Goal: Use online tool/utility

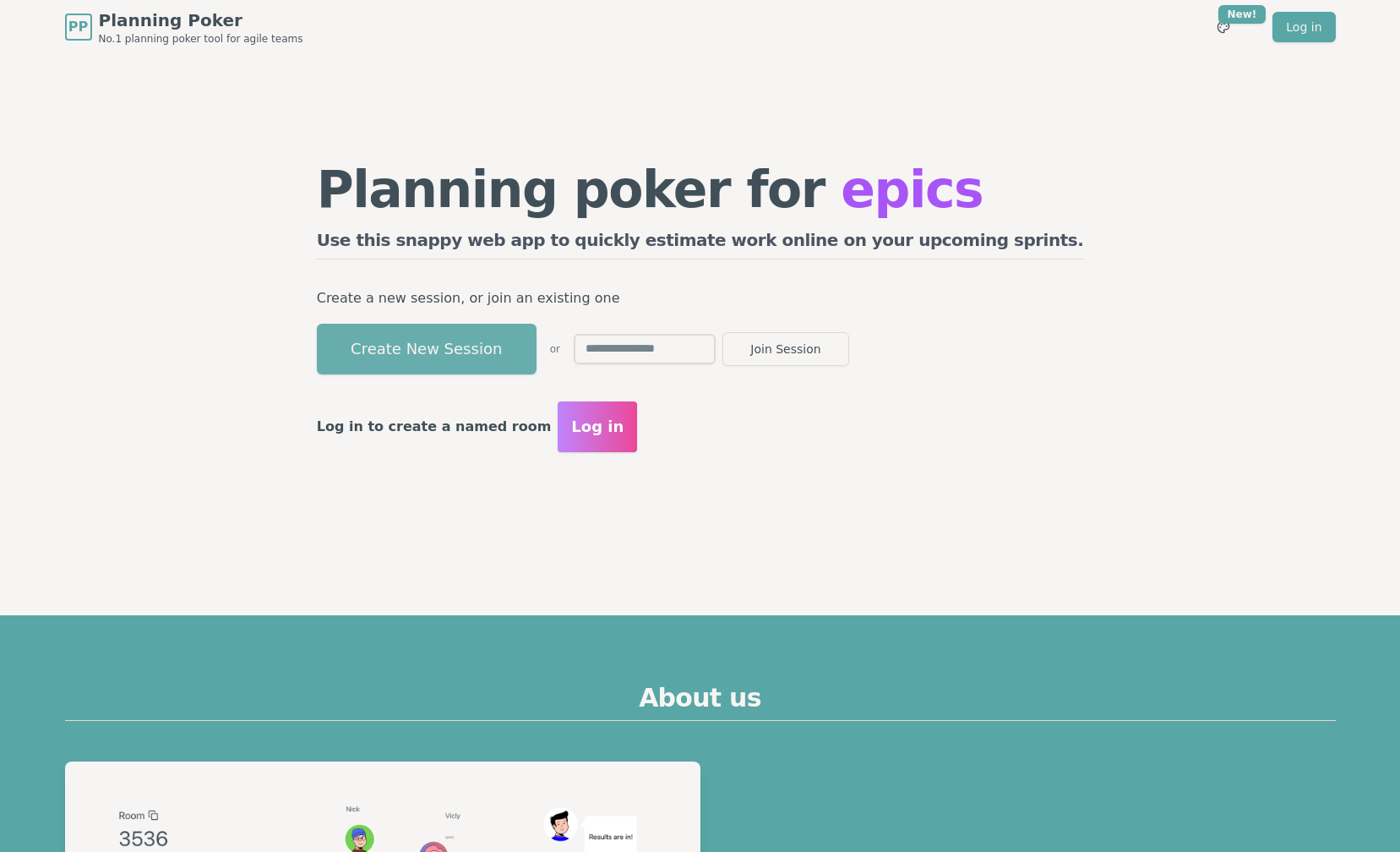
click at [536, 344] on button "Create New Session" at bounding box center [426, 348] width 220 height 51
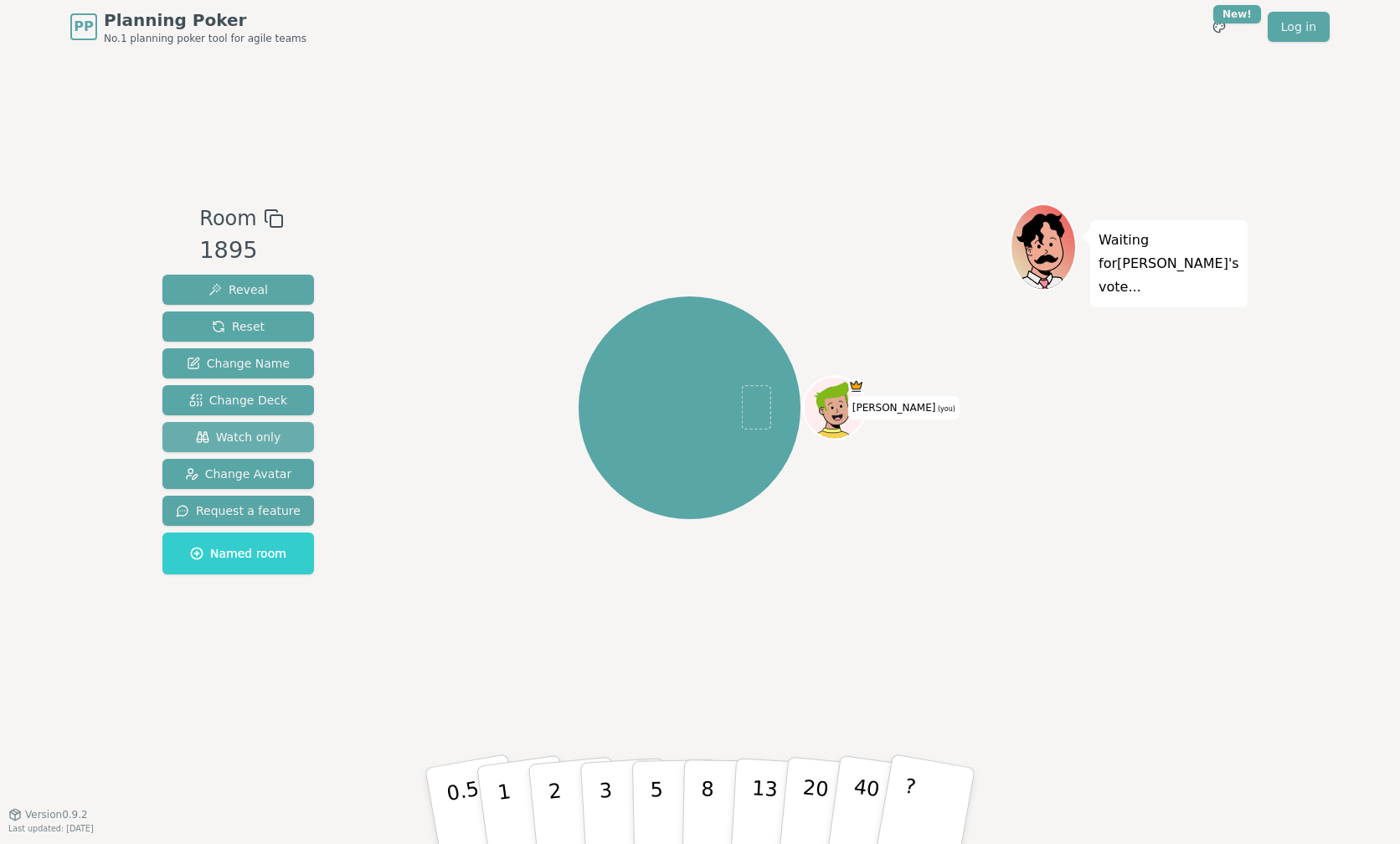
click at [252, 442] on span "Watch only" at bounding box center [238, 437] width 85 height 17
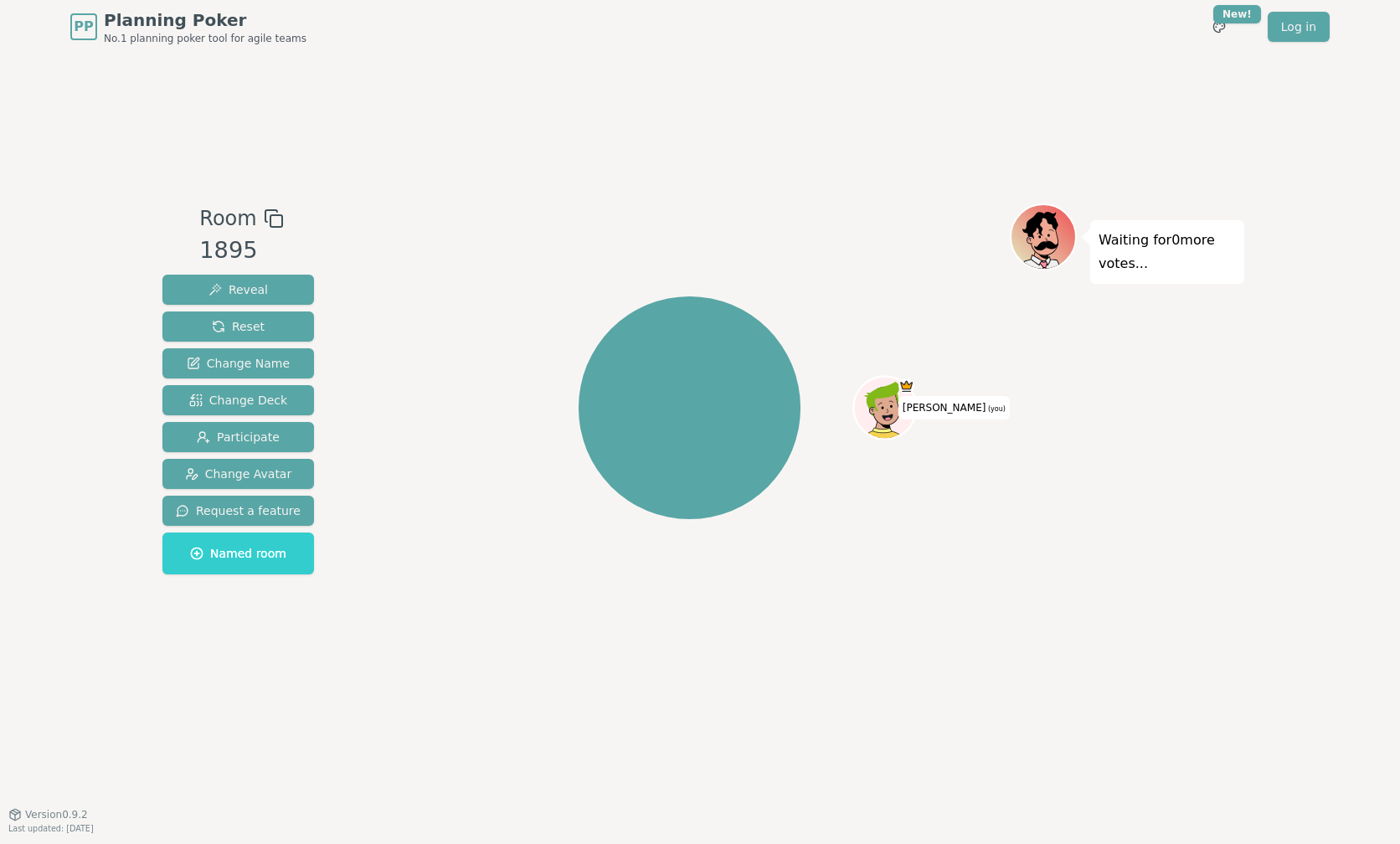
click at [738, 26] on div "PP Planning Poker No.1 planning poker tool for agile teams Toggle theme New! Lo…" at bounding box center [700, 27] width 1259 height 54
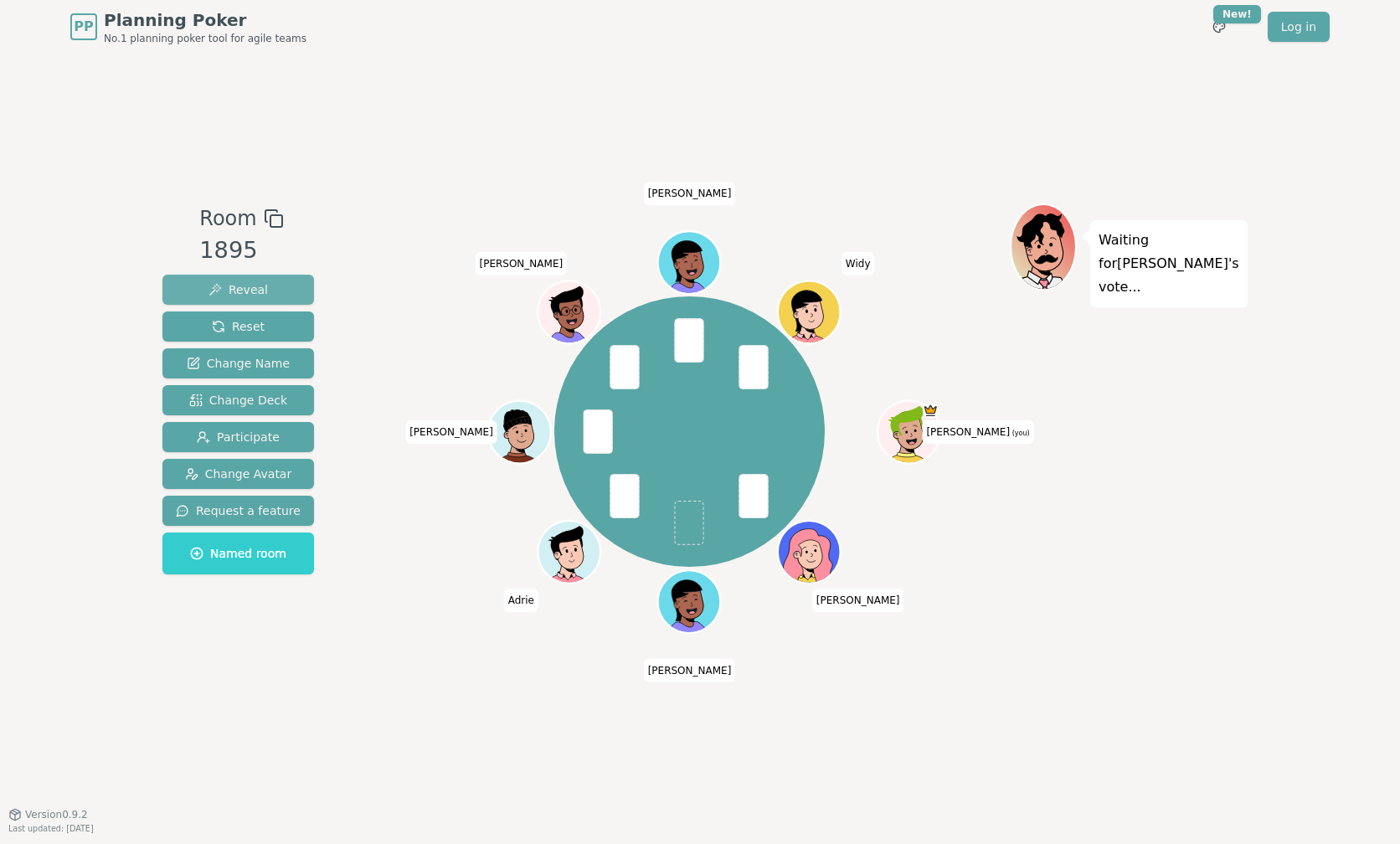
click at [230, 290] on span "Reveal" at bounding box center [238, 290] width 59 height 17
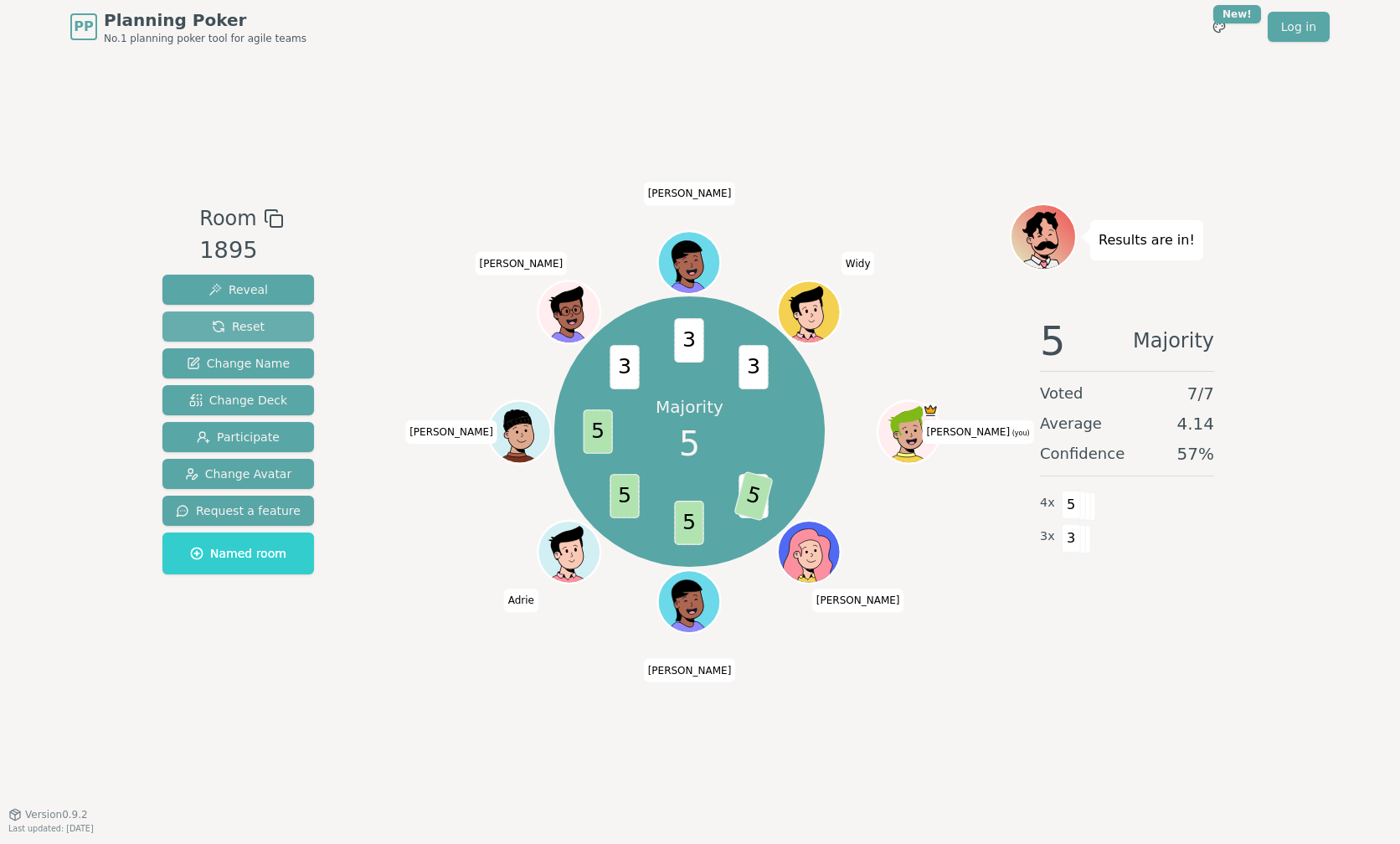
click at [230, 335] on button "Reset" at bounding box center [238, 327] width 152 height 31
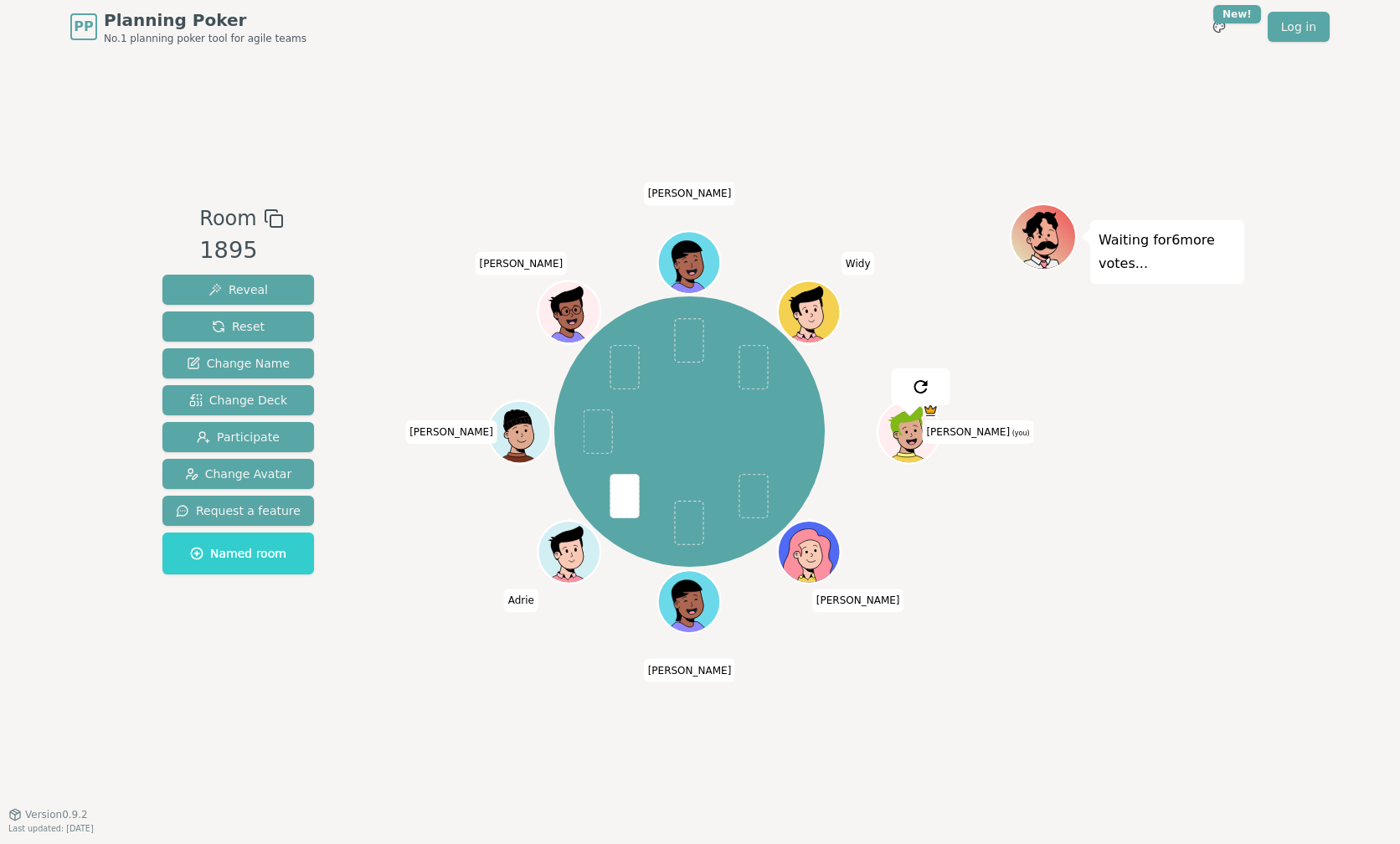
click at [1270, 522] on div "PP Planning Poker No.1 planning poker tool for agile teams Toggle theme New! Lo…" at bounding box center [700, 422] width 1400 height 844
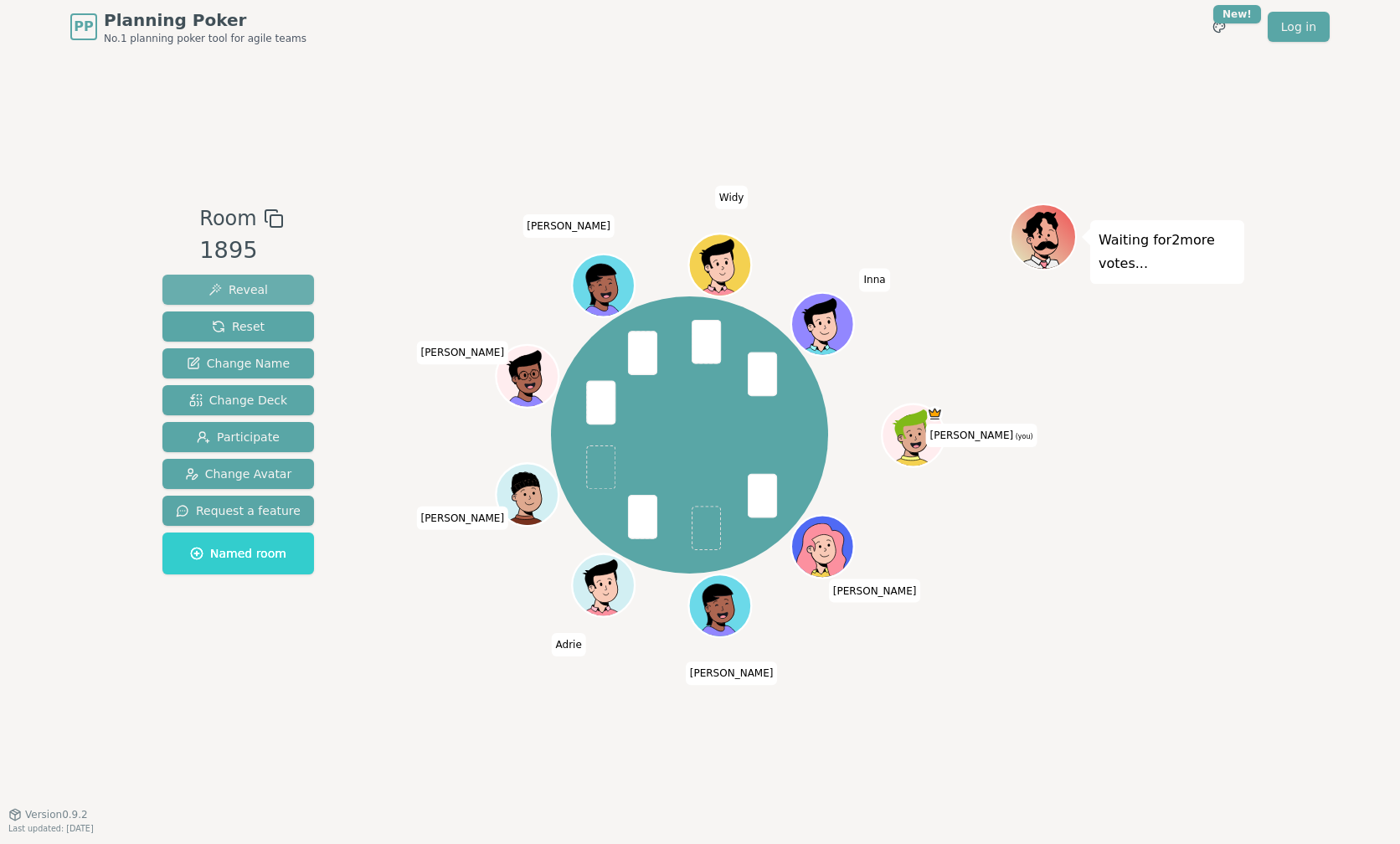
click at [246, 283] on span "Reveal" at bounding box center [238, 290] width 59 height 17
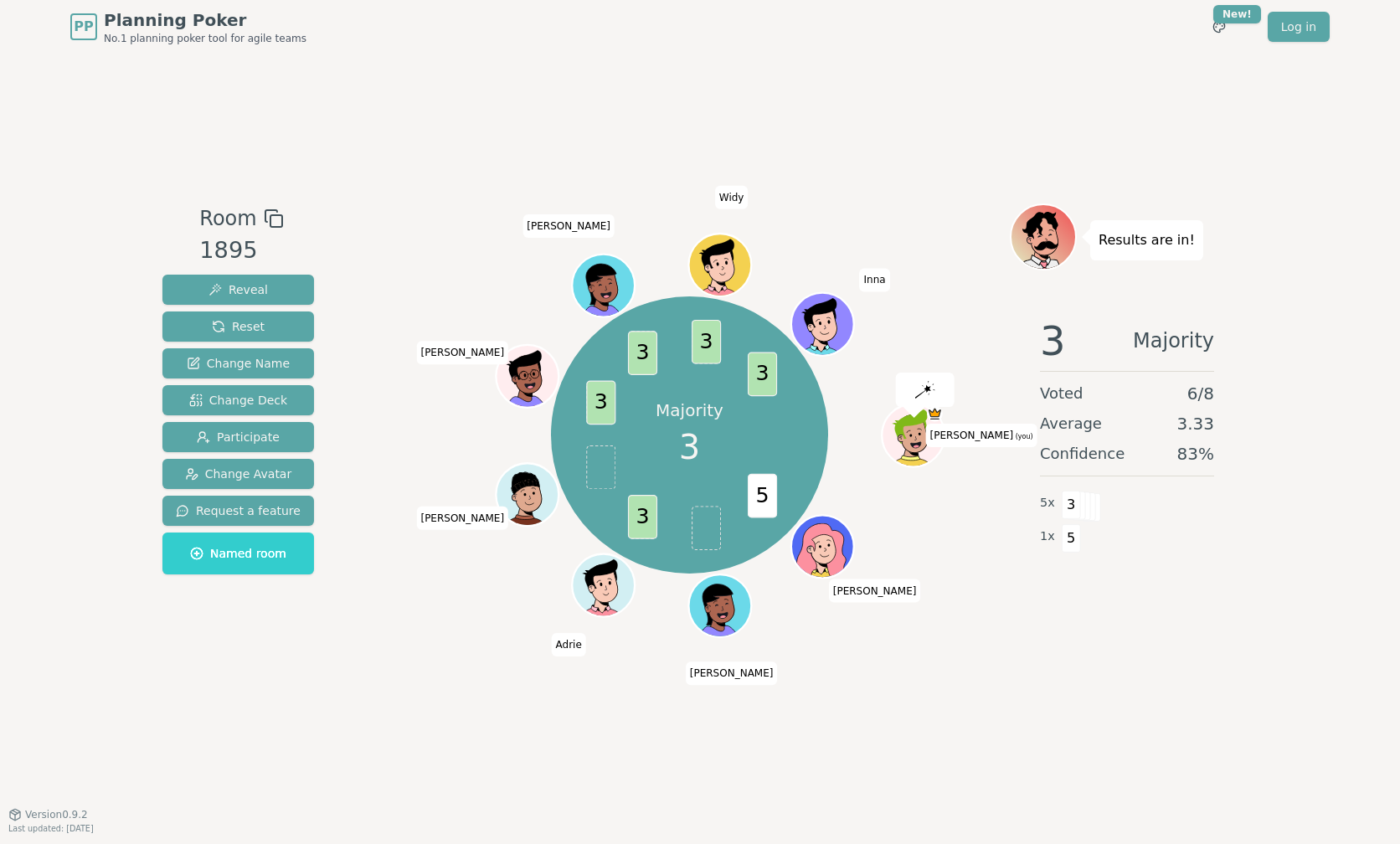
click at [1138, 693] on div "Room 1895 Reveal Reset Change Name Change Deck Participate Change Avatar Reques…" at bounding box center [700, 433] width 1088 height 760
click at [246, 331] on span "Reset" at bounding box center [238, 327] width 53 height 17
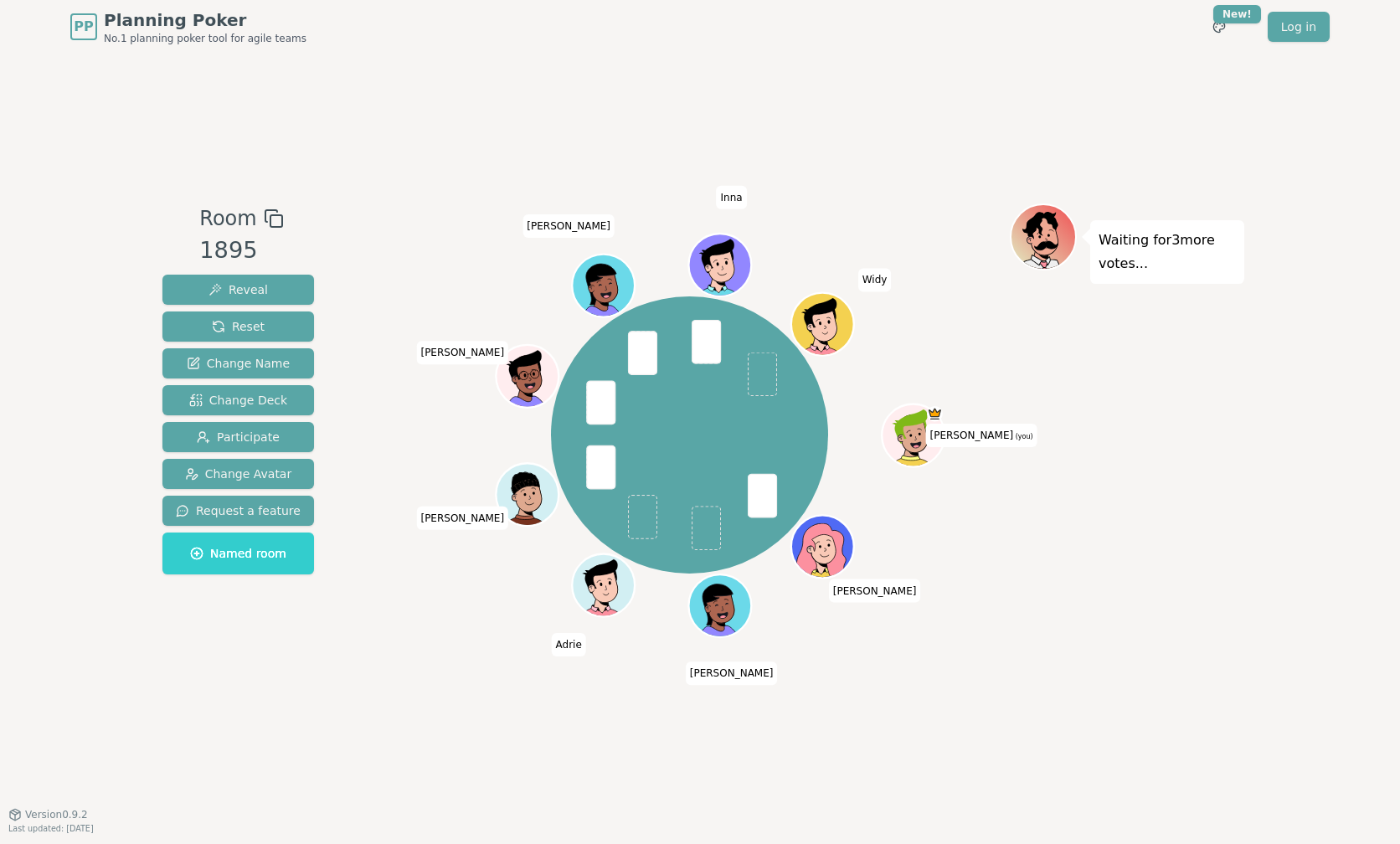
click at [1165, 397] on div "Waiting for 3 more votes..." at bounding box center [1127, 434] width 234 height 461
click at [241, 281] on span "Reveal" at bounding box center [238, 290] width 59 height 17
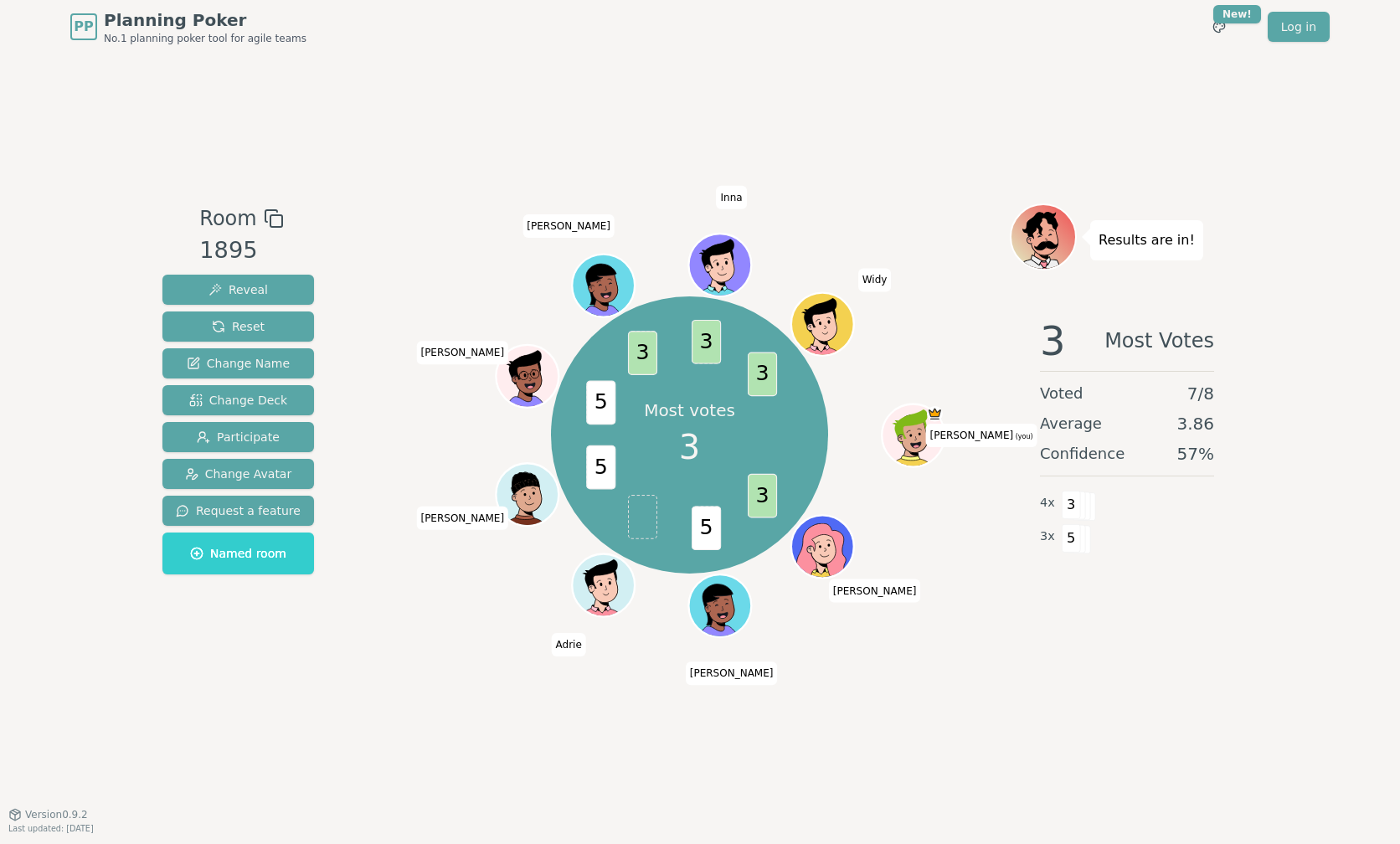
click at [1002, 114] on div "Room 1895 Reveal Reset Change Name Change Deck Participate Change Avatar Reques…" at bounding box center [700, 433] width 1088 height 760
click at [946, 127] on div "Room 1895 Reveal Reset Change Name Change Deck Participate Change Avatar Reques…" at bounding box center [700, 433] width 1088 height 760
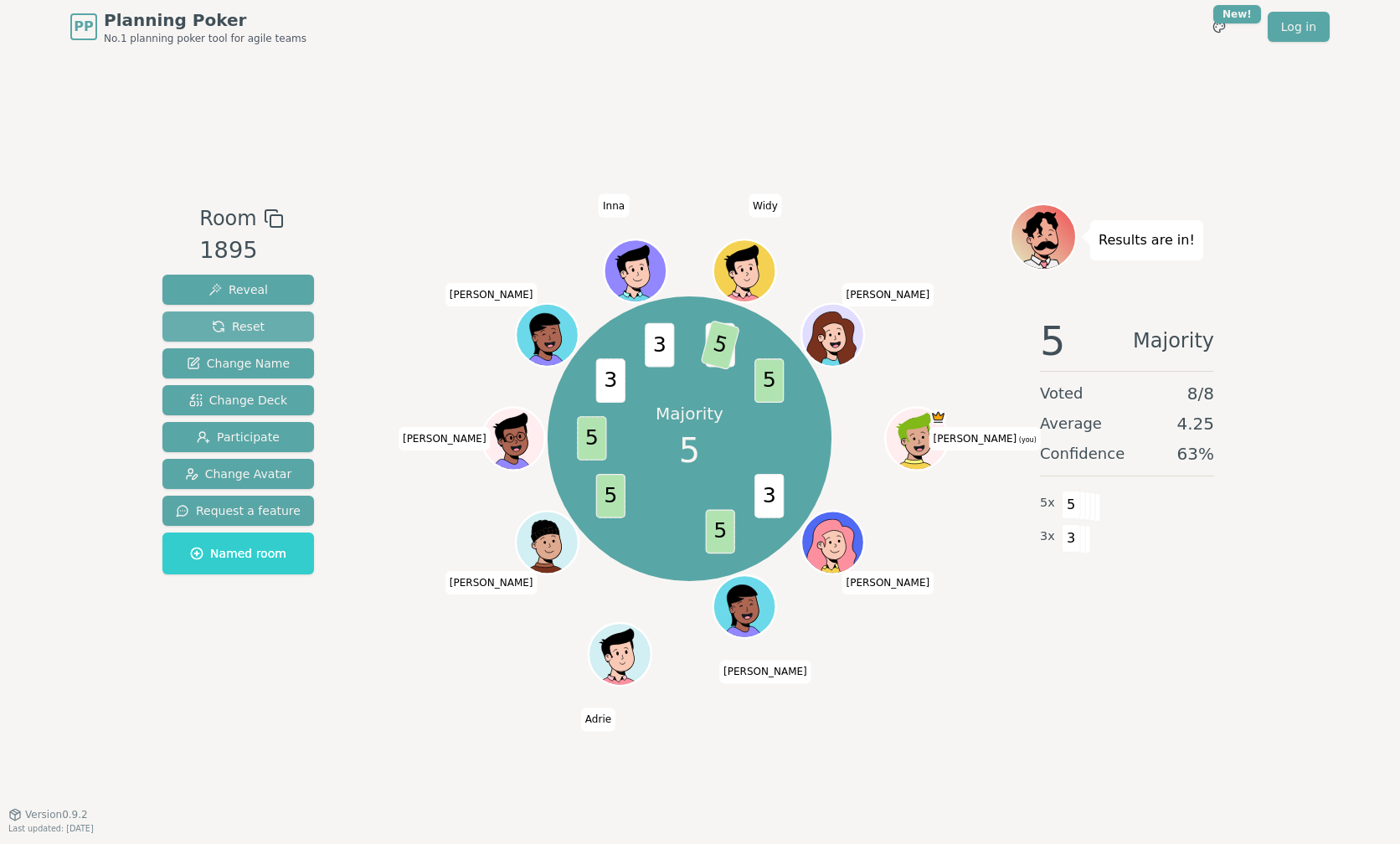
click at [232, 328] on span "Reset" at bounding box center [238, 327] width 53 height 17
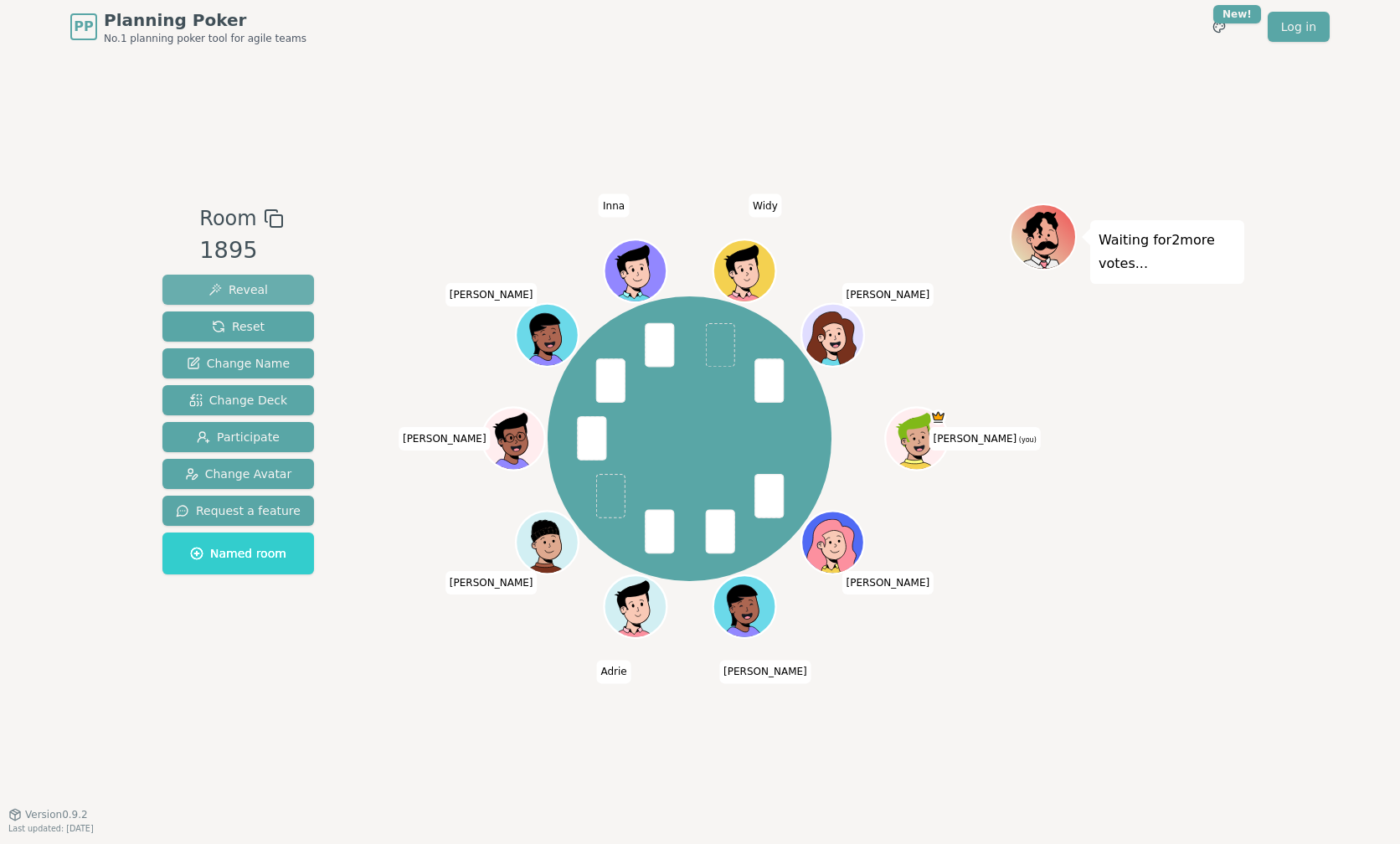
click at [245, 281] on span "Reveal" at bounding box center [238, 290] width 59 height 17
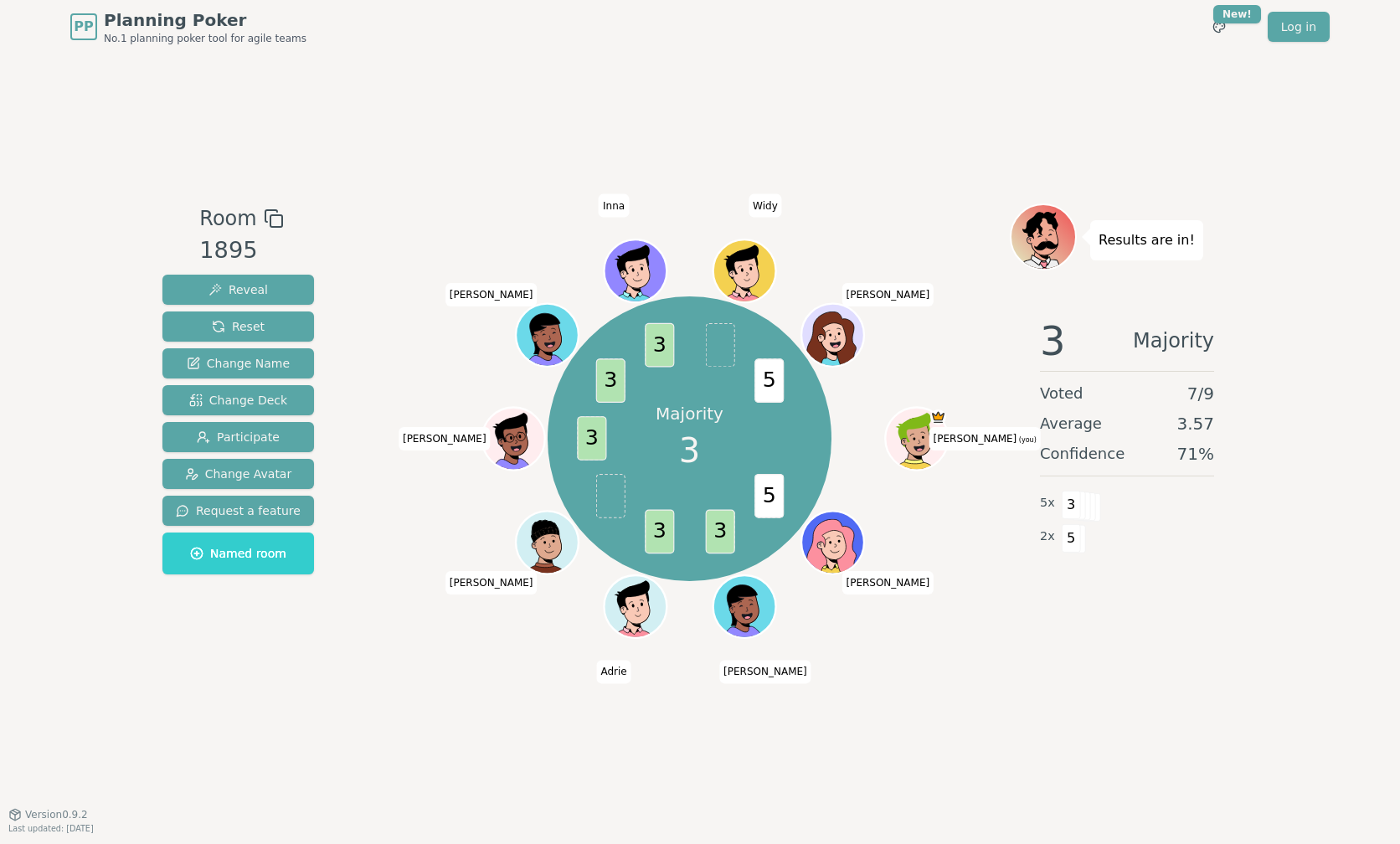
click at [978, 677] on div "Room 1895 Reveal Reset Change Name Change Deck Participate Change Avatar Reques…" at bounding box center [700, 433] width 1088 height 760
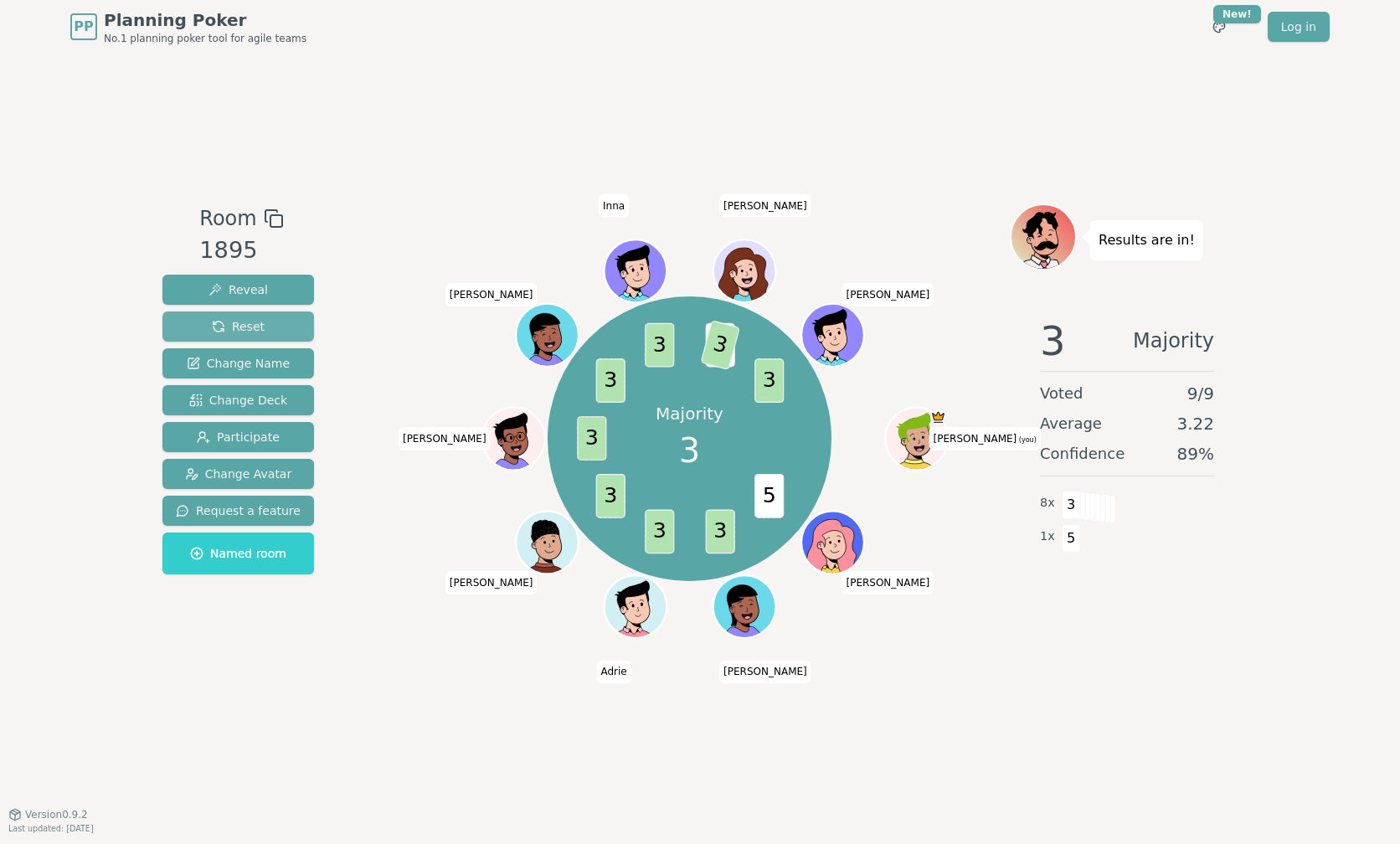
click at [250, 321] on span "Reset" at bounding box center [238, 327] width 53 height 17
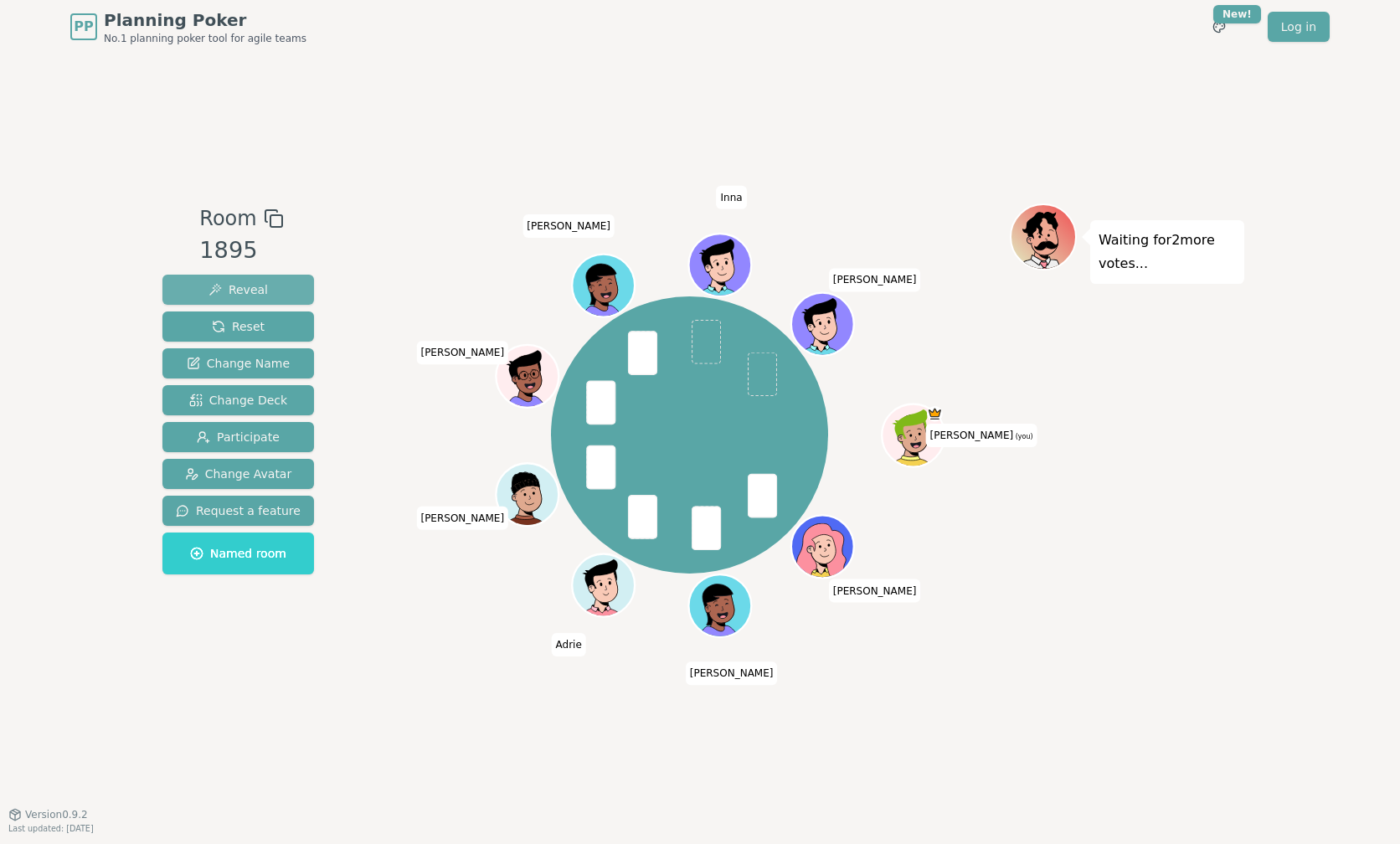
click at [234, 294] on span "Reveal" at bounding box center [238, 290] width 59 height 17
